Goal: Book appointment/travel/reservation: Book appointment/travel/reservation

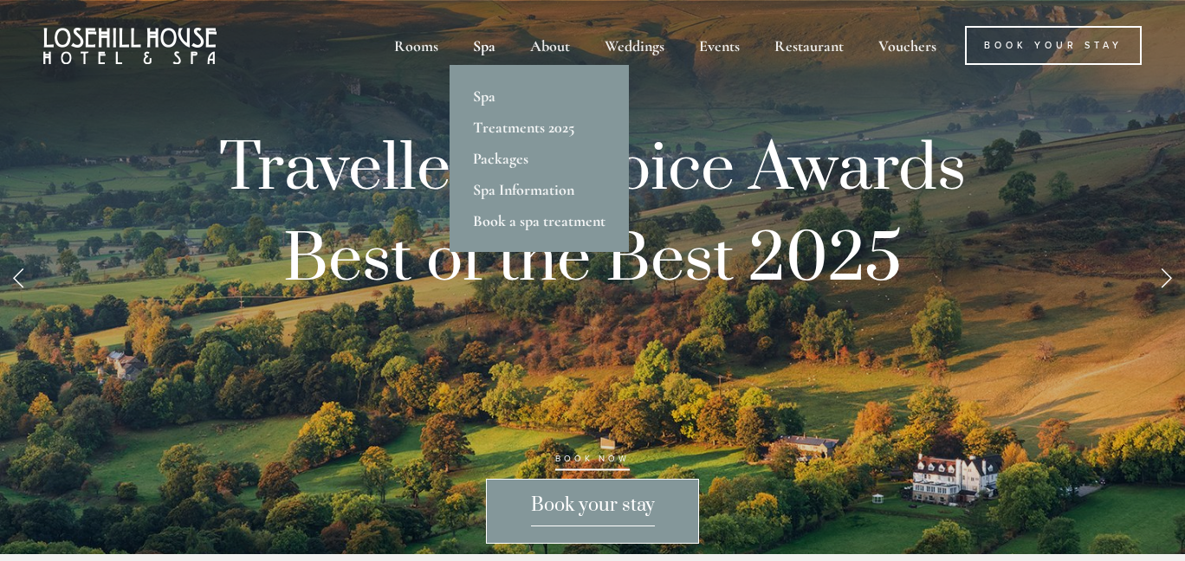
click at [487, 42] on div "Spa" at bounding box center [484, 45] width 54 height 39
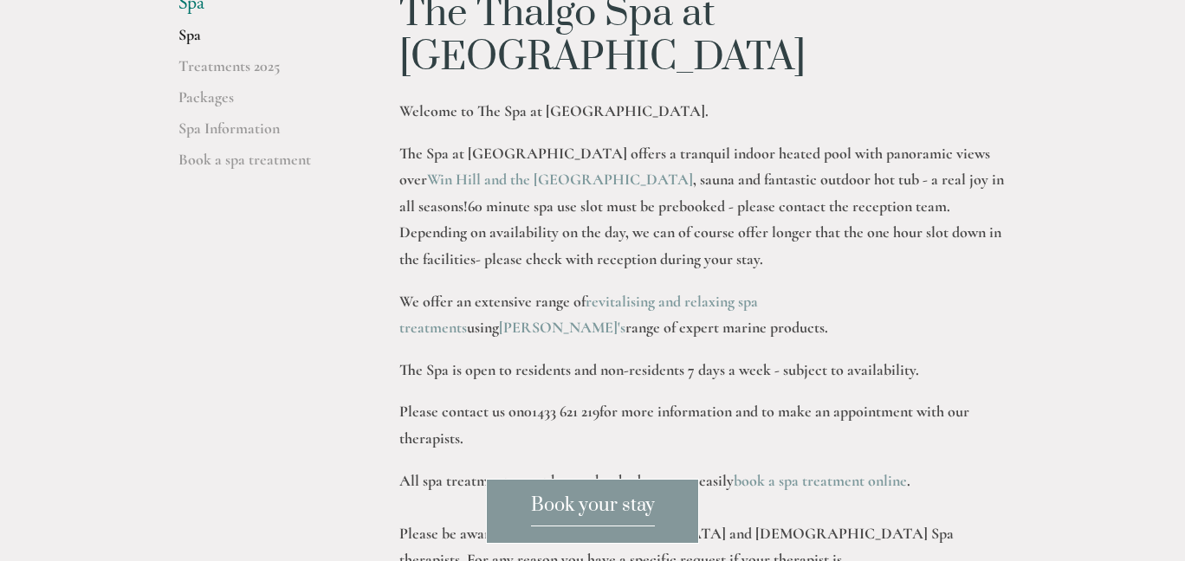
scroll to position [260, 0]
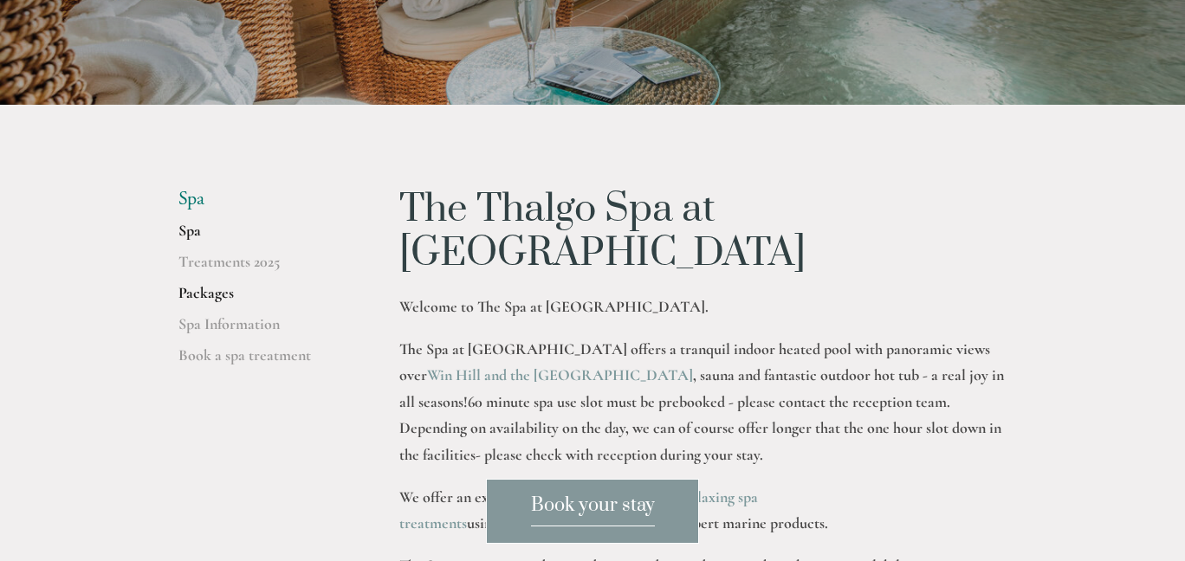
click at [226, 295] on link "Packages" at bounding box center [260, 298] width 165 height 31
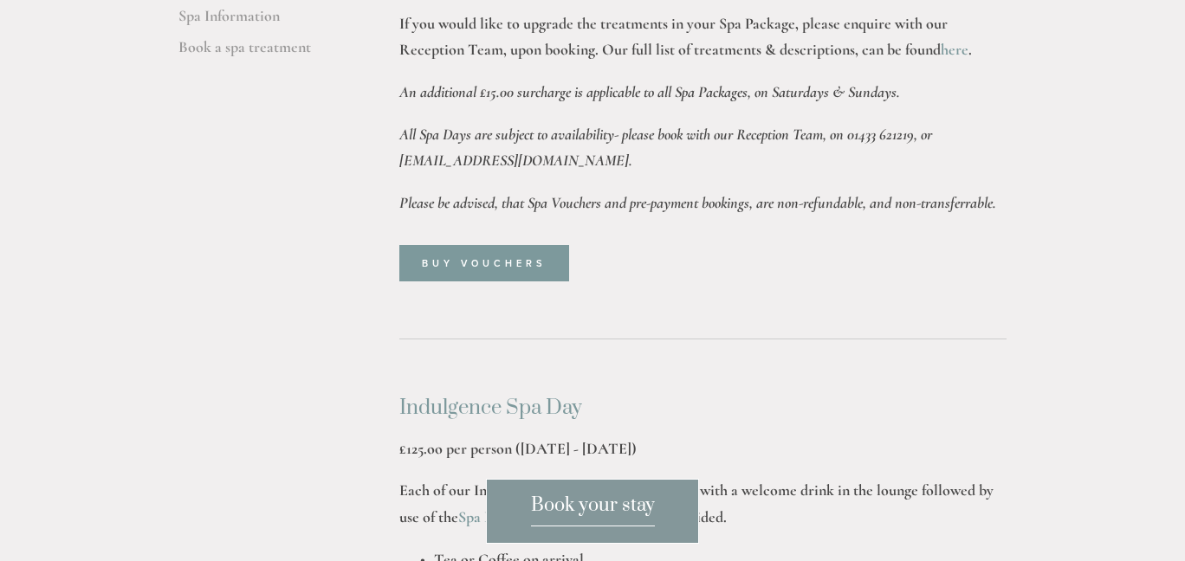
scroll to position [606, 0]
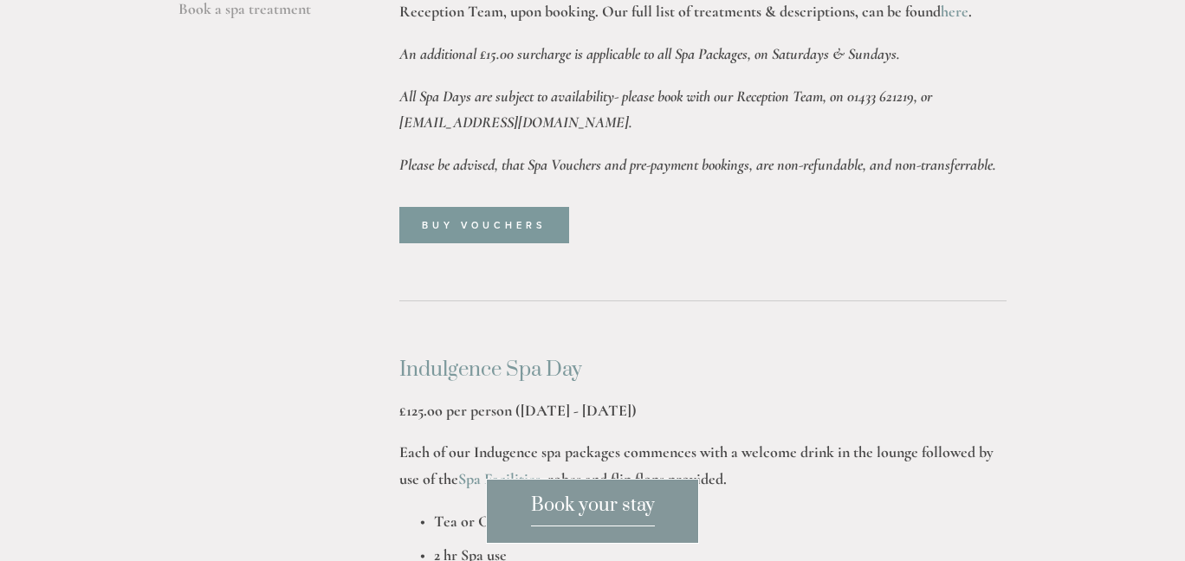
click at [629, 515] on span "Book your stay" at bounding box center [593, 510] width 124 height 33
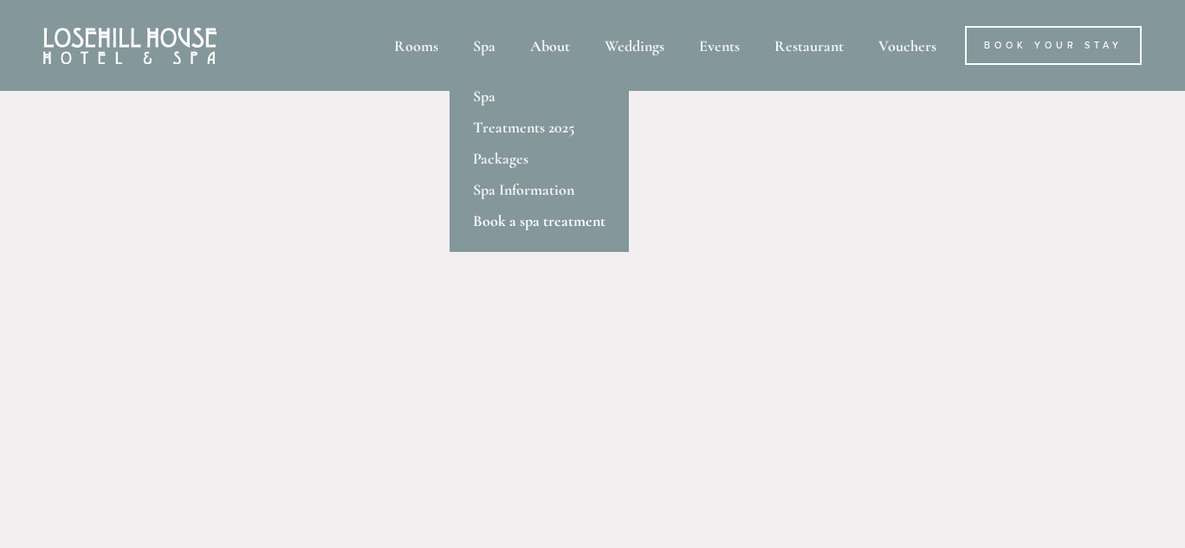
click at [557, 225] on link "Book a spa treatment" at bounding box center [539, 220] width 179 height 31
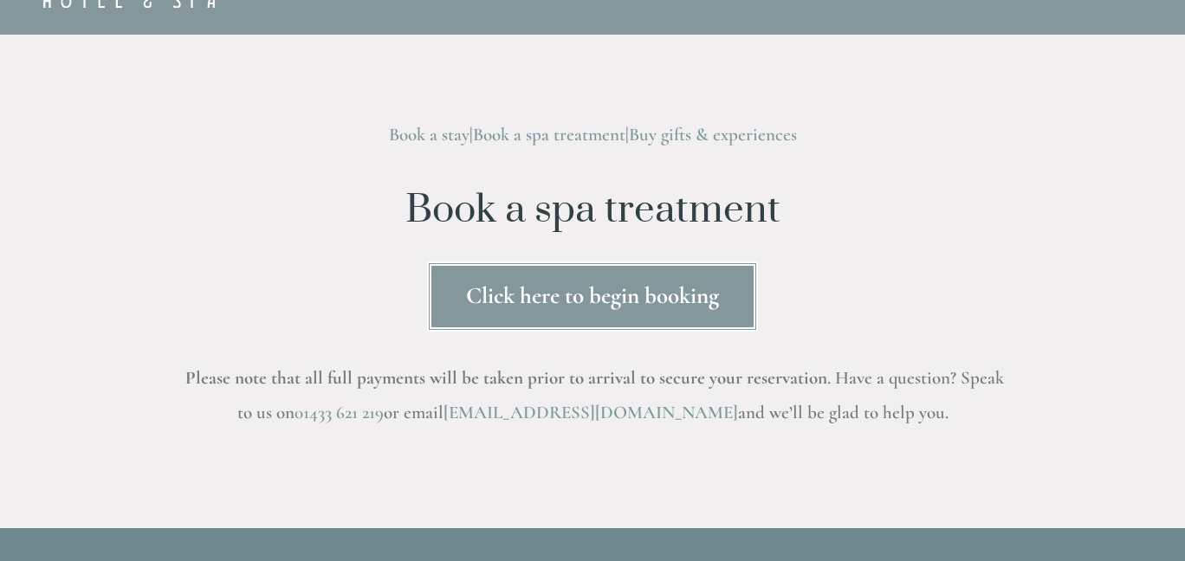
scroll to position [87, 0]
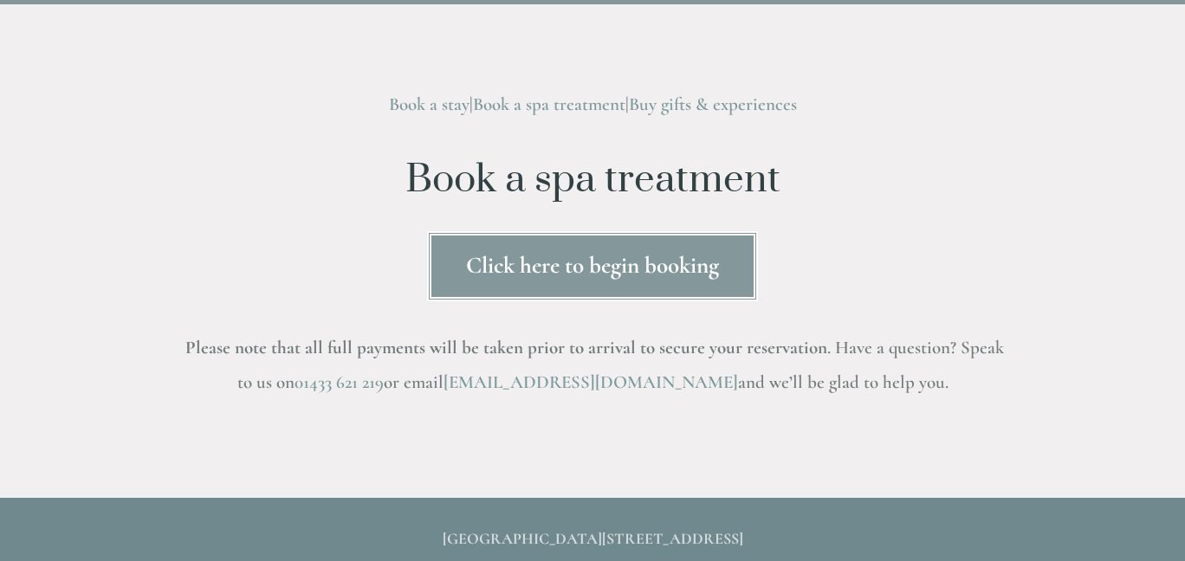
click at [634, 263] on link "Click here to begin booking" at bounding box center [592, 266] width 331 height 70
